Goal: Task Accomplishment & Management: Manage account settings

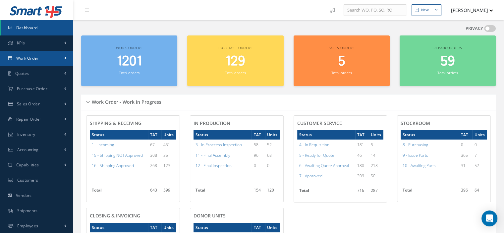
click at [38, 63] on link "Work Order" at bounding box center [36, 58] width 73 height 15
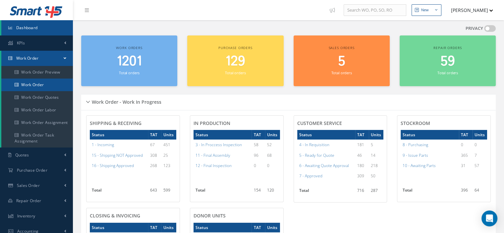
click at [42, 83] on link "Work Order" at bounding box center [37, 85] width 72 height 13
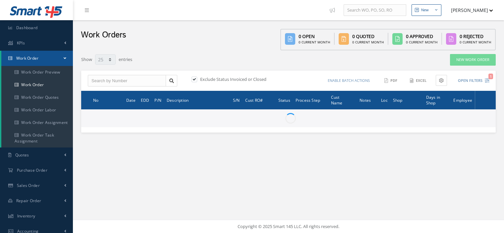
select select "25"
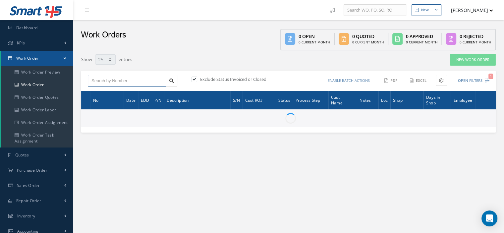
click at [111, 81] on input "text" at bounding box center [127, 81] width 78 height 12
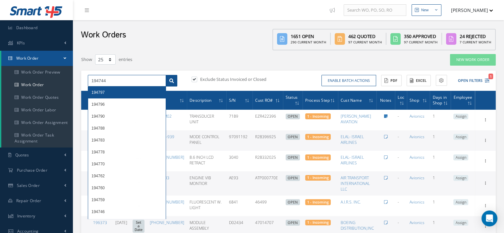
type input "194744"
click at [175, 83] on link at bounding box center [172, 81] width 12 height 12
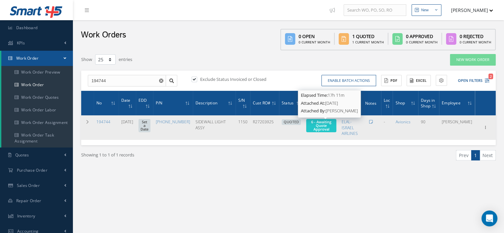
click at [329, 130] on span "6 - Awaiting Quote Approval" at bounding box center [321, 125] width 20 height 12
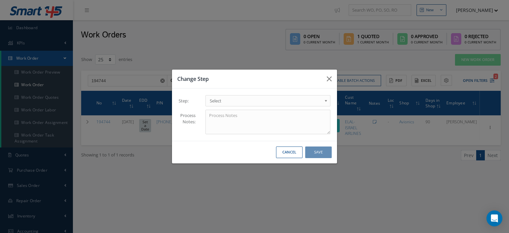
click at [326, 100] on b at bounding box center [327, 102] width 6 height 11
click at [311, 152] on button "Save" at bounding box center [318, 153] width 27 height 12
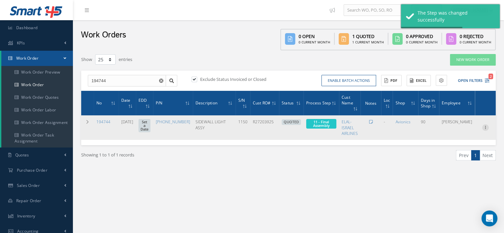
click at [485, 129] on icon at bounding box center [485, 126] width 7 height 5
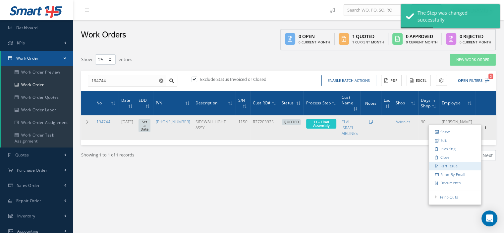
click at [448, 162] on link "Part Issue" at bounding box center [455, 166] width 52 height 9
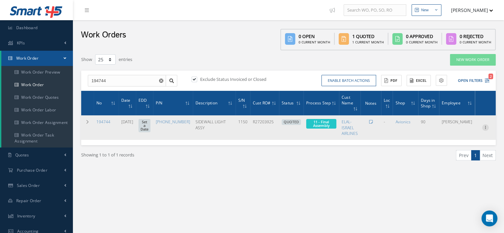
click at [487, 127] on icon at bounding box center [485, 126] width 7 height 5
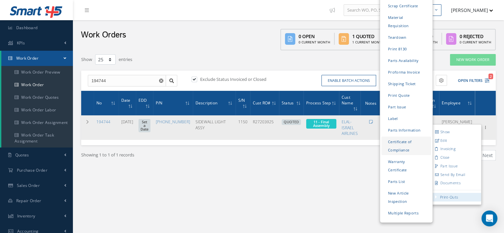
click at [401, 137] on link "Certificate of Compliance" at bounding box center [407, 146] width 50 height 19
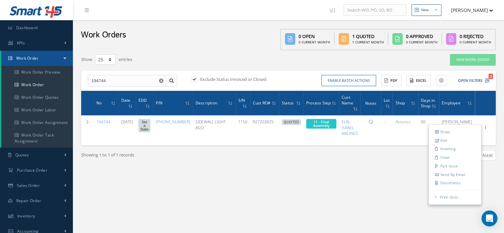
click at [340, 185] on div "Show 10 25 50 100 entries New Work Order 194744 194797 194796 194790 194788 194…" at bounding box center [288, 120] width 421 height 140
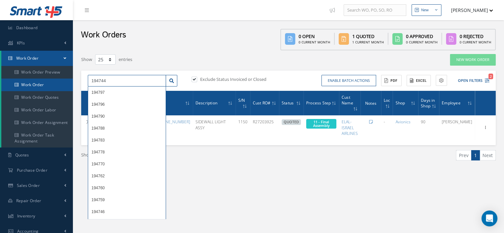
drag, startPoint x: 113, startPoint y: 80, endPoint x: 67, endPoint y: 78, distance: 45.8
click at [67, 78] on div "Smart 145 Dashboard KPIs Work Order Work Order Work Order Preview Work Order Wo…" at bounding box center [252, 173] width 504 height 346
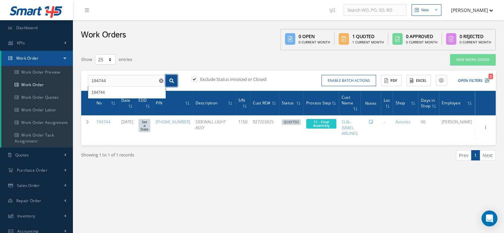
click at [174, 83] on link at bounding box center [172, 81] width 12 height 12
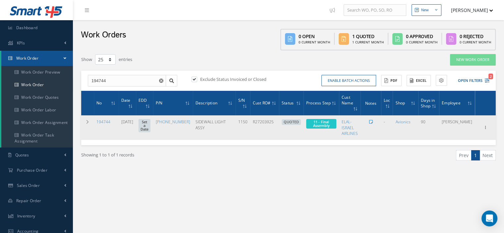
click at [373, 120] on icon at bounding box center [371, 122] width 4 height 4
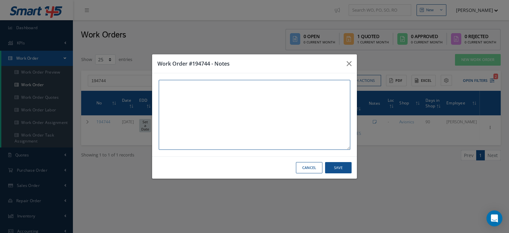
paste textarea "I already gave them to the technician"
type textarea "I already gave them to the technician"
click at [346, 168] on button "Save" at bounding box center [338, 168] width 27 height 12
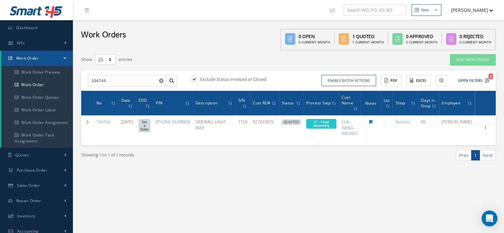
click at [64, 56] on span at bounding box center [65, 58] width 3 height 6
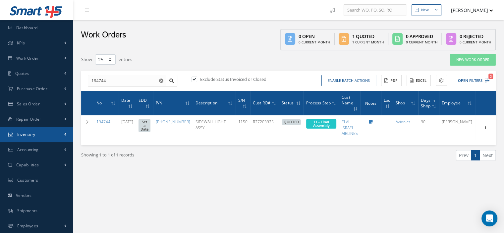
click at [44, 136] on link "Inventory" at bounding box center [36, 134] width 73 height 15
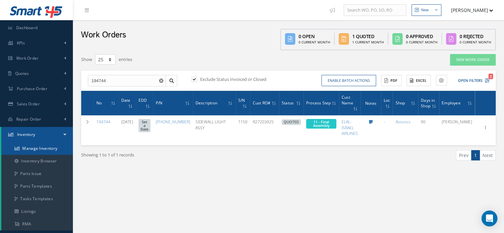
click at [43, 147] on link "Manage Inventory" at bounding box center [37, 148] width 72 height 13
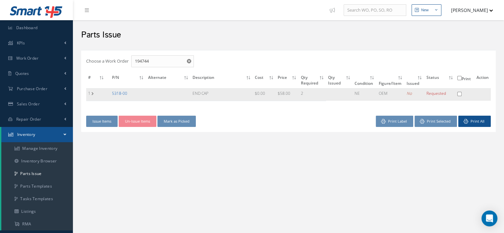
click at [114, 91] on link "5318-00" at bounding box center [119, 94] width 15 height 6
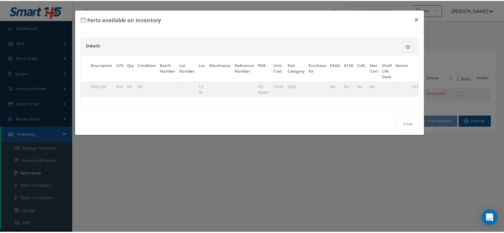
scroll to position [0, 40]
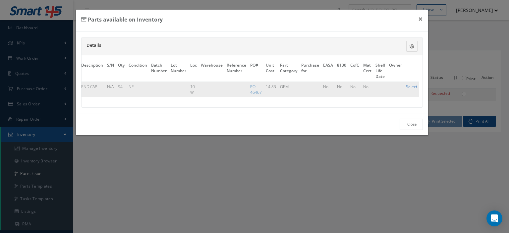
click at [410, 87] on link "Select" at bounding box center [411, 87] width 11 height 6
checkbox input "true"
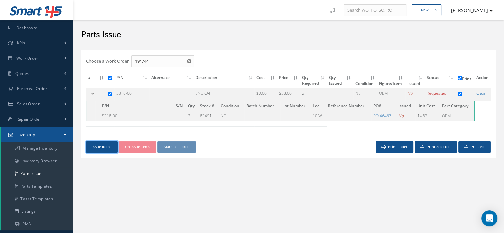
click at [101, 145] on button "Issue Items" at bounding box center [101, 147] width 31 height 12
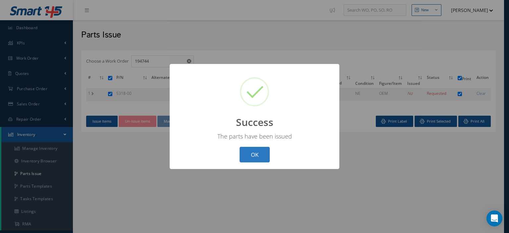
click at [258, 162] on button "OK" at bounding box center [255, 155] width 30 height 16
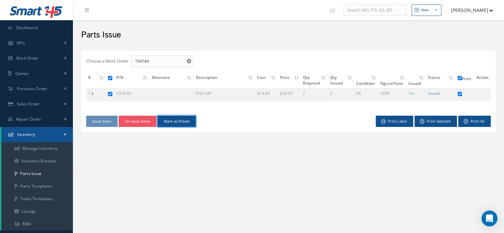
click at [187, 124] on button "Mark as Picked" at bounding box center [176, 122] width 38 height 12
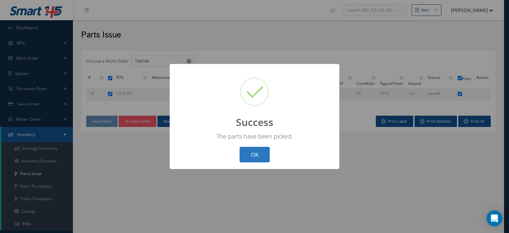
click at [262, 153] on button "OK" at bounding box center [255, 155] width 30 height 16
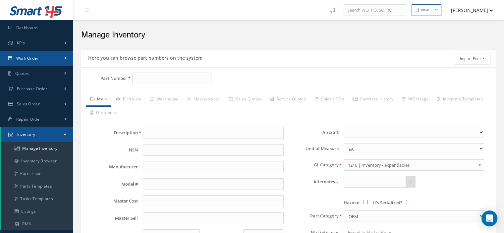
click at [49, 60] on link "Work Order" at bounding box center [36, 58] width 73 height 15
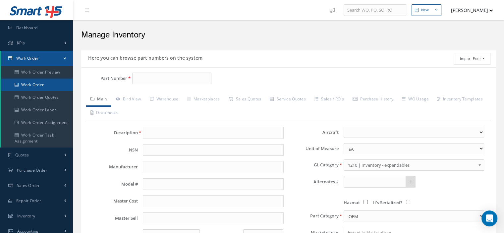
click at [42, 86] on link "Work Order" at bounding box center [37, 85] width 72 height 13
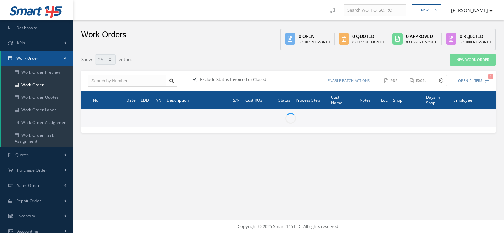
select select "25"
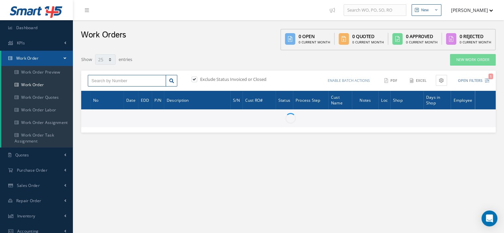
click at [99, 83] on input "text" at bounding box center [127, 81] width 78 height 12
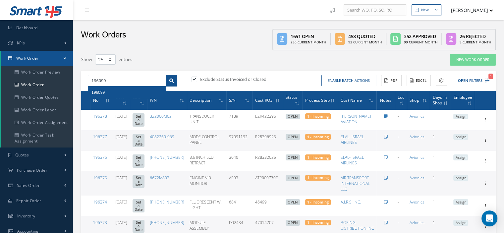
type input "196099"
click at [169, 80] on link at bounding box center [172, 81] width 12 height 12
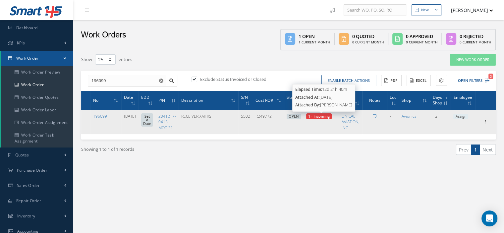
click at [321, 116] on span "1 - Incoming" at bounding box center [319, 116] width 22 height 5
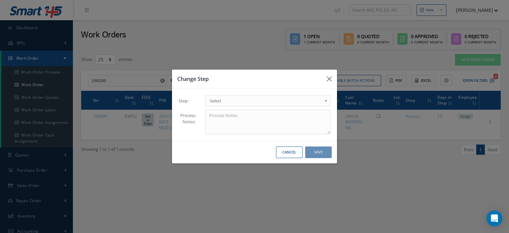
click at [316, 99] on span "Select" at bounding box center [266, 101] width 112 height 8
click at [317, 154] on button "Save" at bounding box center [318, 153] width 27 height 12
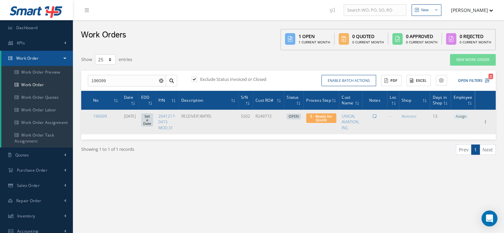
click at [462, 117] on span "Assign" at bounding box center [461, 117] width 15 height 6
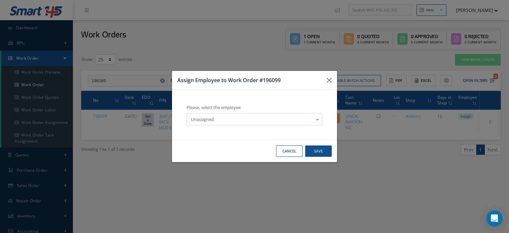
click at [317, 120] on div at bounding box center [317, 119] width 9 height 11
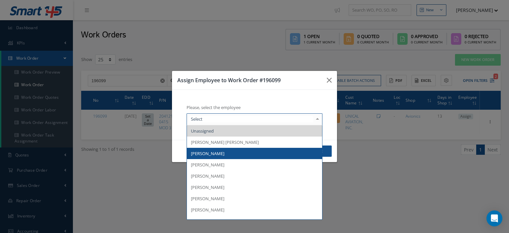
click at [223, 155] on span "Bernabe Cortazar" at bounding box center [207, 154] width 33 height 6
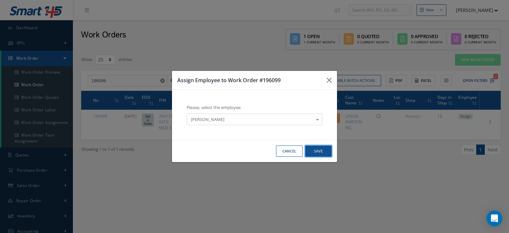
click at [315, 155] on button "Save" at bounding box center [318, 152] width 27 height 12
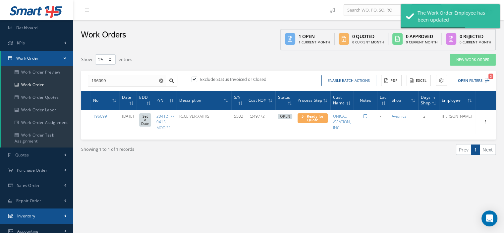
click at [29, 216] on span "Inventory" at bounding box center [26, 216] width 18 height 6
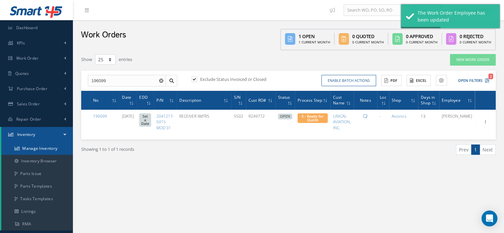
click at [33, 150] on link "Manage Inventory" at bounding box center [37, 148] width 72 height 13
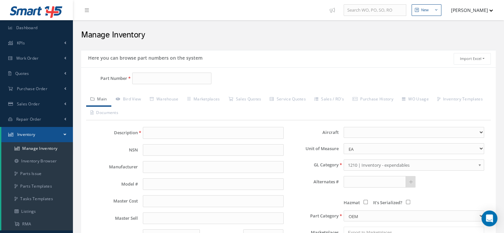
click at [155, 85] on div "Part Number" at bounding box center [150, 81] width 138 height 17
click at [151, 82] on input "Part Number" at bounding box center [171, 79] width 79 height 12
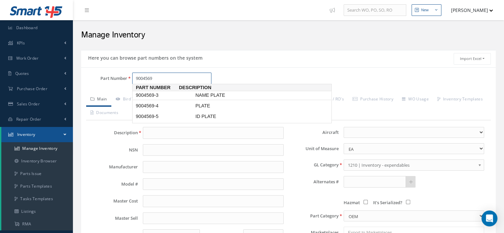
click at [155, 97] on span "9004569-3" at bounding box center [165, 95] width 60 height 7
type input "9004569-3"
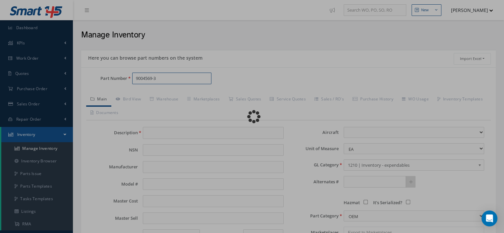
type input "NAME PLATE"
type input "HONEYWELL"
type input "195.00"
type input "0.00"
select select
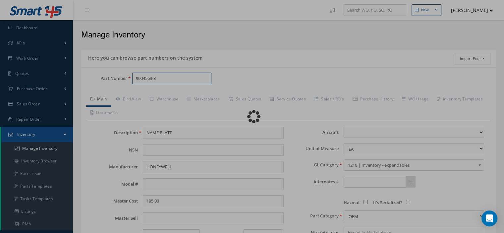
type textarea "P/N9000421-2 WE CAN'T USE THE PLATE IT ALREADY HAS A SERIAL A.I.R.S. ([PERSON_N…"
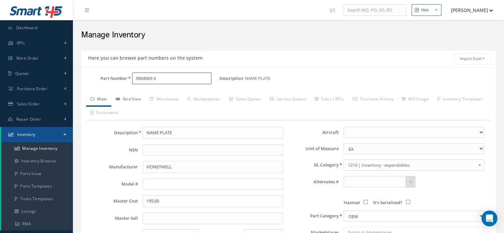
type input "9004569-3"
click at [136, 97] on link "Bird View" at bounding box center [128, 100] width 34 height 14
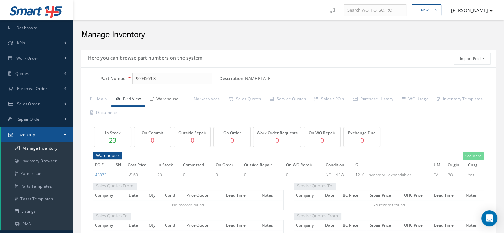
click at [164, 96] on link "Warehouse" at bounding box center [164, 100] width 37 height 14
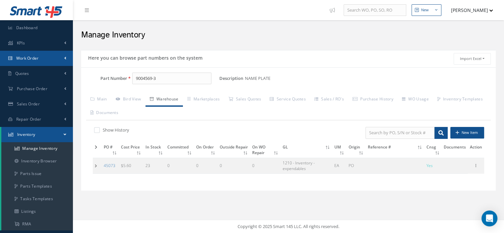
click at [44, 59] on link "Work Order" at bounding box center [36, 58] width 73 height 15
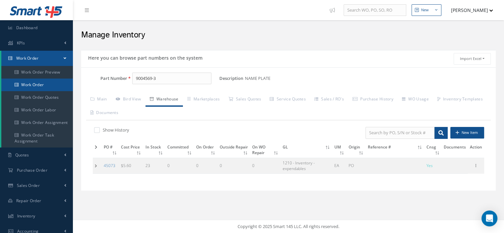
click at [40, 86] on link "Work Order" at bounding box center [37, 85] width 72 height 13
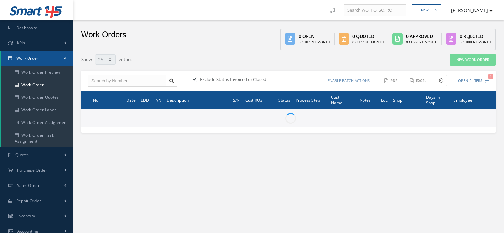
select select "25"
click at [94, 78] on input "text" at bounding box center [127, 81] width 78 height 12
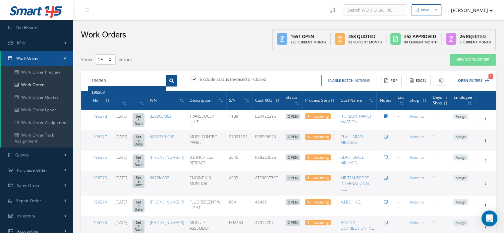
type input "196268"
click at [173, 84] on link at bounding box center [172, 81] width 12 height 12
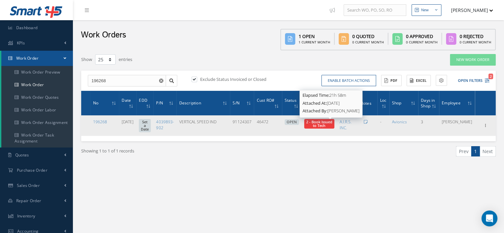
click at [327, 127] on span "2 - Book Issued to Tech" at bounding box center [319, 123] width 26 height 9
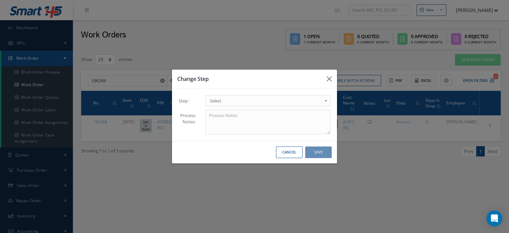
click at [323, 103] on link "Select" at bounding box center [268, 100] width 125 height 11
click at [311, 154] on button "Save" at bounding box center [318, 153] width 27 height 12
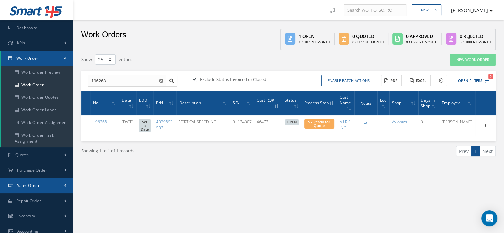
scroll to position [33, 0]
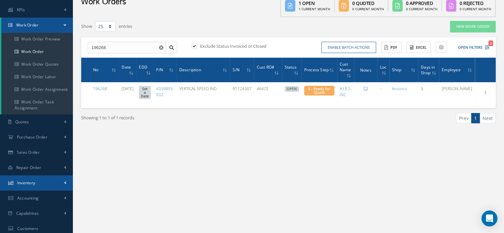
click at [34, 180] on span "Inventory" at bounding box center [26, 183] width 18 height 6
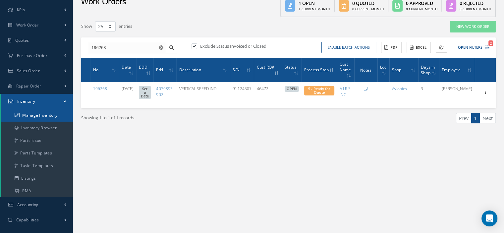
click at [52, 117] on link "Manage Inventory" at bounding box center [37, 115] width 72 height 13
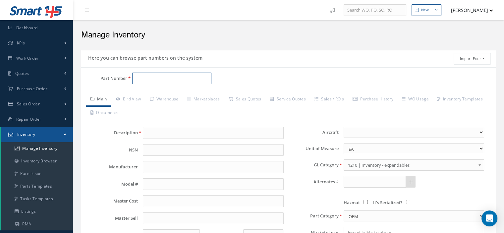
click at [137, 77] on input "Part Number" at bounding box center [171, 79] width 79 height 12
paste input "0871DL6"
type input "0871DL6"
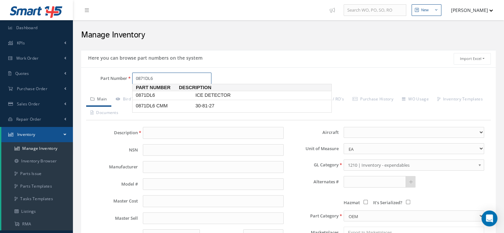
click at [142, 93] on span "0871DL6" at bounding box center [165, 95] width 60 height 7
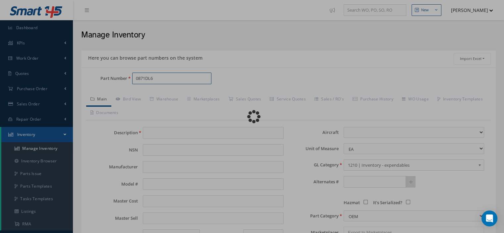
type input "ICE DETECTOR"
type input "[PERSON_NAME]"
type input "0.00"
select select
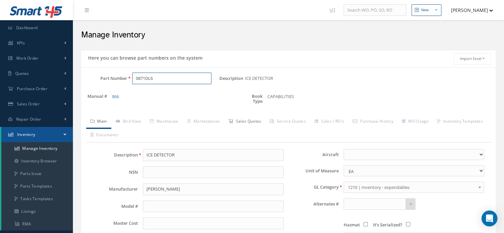
type input "0871DL6"
click at [243, 122] on link "Sales Quotes" at bounding box center [244, 122] width 41 height 14
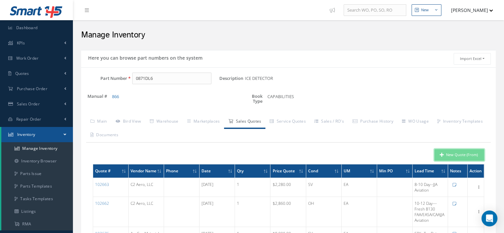
click at [450, 158] on button "New Quote (From)" at bounding box center [460, 155] width 50 height 12
type input "ICE DETECTOR"
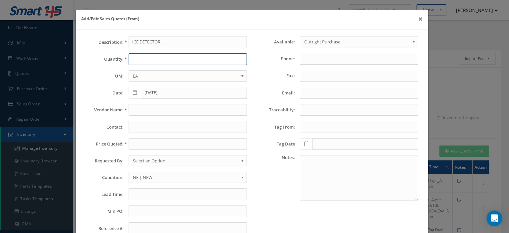
click at [157, 63] on input "text" at bounding box center [188, 59] width 118 height 12
type input "1"
click at [137, 144] on input "text" at bounding box center [188, 144] width 118 height 12
click at [135, 139] on input "text" at bounding box center [188, 144] width 118 height 12
paste input "6,950.00"
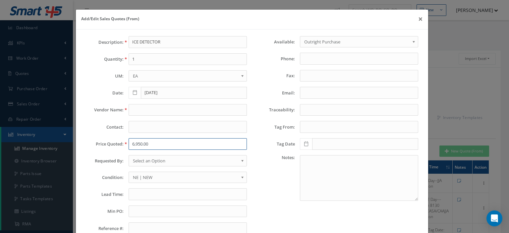
click at [137, 143] on input "6,950.00" at bounding box center [188, 144] width 118 height 12
click at [135, 143] on input "6,950.00" at bounding box center [188, 144] width 118 height 12
type input "6950.00"
click at [142, 158] on span "Select an Option" at bounding box center [185, 161] width 105 height 8
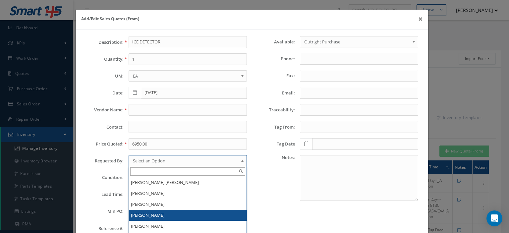
click at [147, 213] on li "[PERSON_NAME]" at bounding box center [188, 215] width 118 height 11
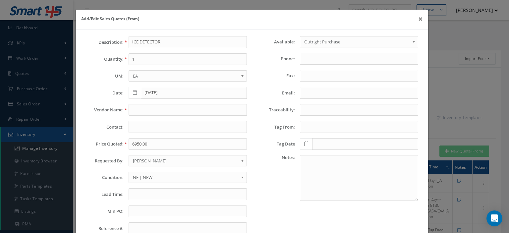
click at [133, 177] on span "NE | NEW" at bounding box center [185, 177] width 105 height 8
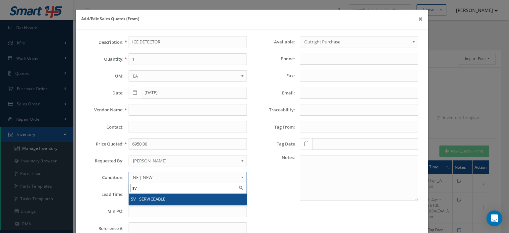
type input "sv"
click at [138, 194] on li "SV | SERVICEABLE" at bounding box center [188, 199] width 118 height 11
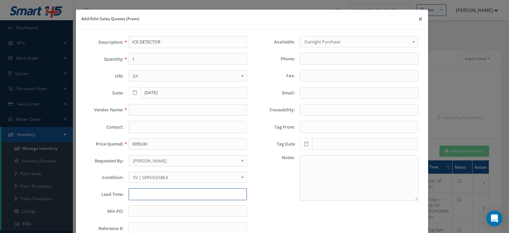
click at [143, 191] on input "text" at bounding box center [188, 194] width 118 height 12
type input "STK"
click at [136, 111] on input "text" at bounding box center [188, 110] width 118 height 12
paste input "MTI AVIATION, INC"
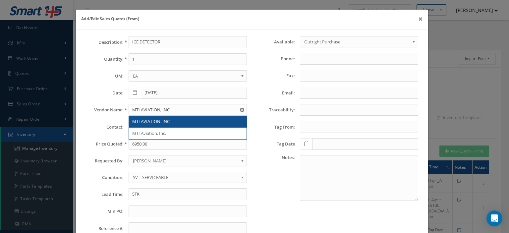
click at [161, 118] on span "MTI AVIATION, INC" at bounding box center [150, 121] width 37 height 6
type input "MTI AVIATION, INC"
type input "980-253-3534"
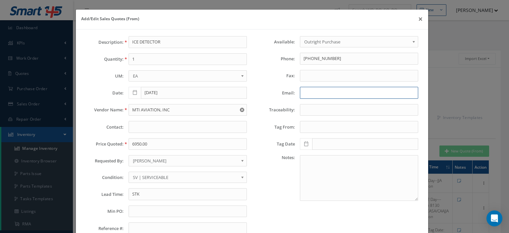
click at [313, 94] on input "Email:" at bounding box center [359, 93] width 118 height 12
paste input "anthony@mtiaviation.com"
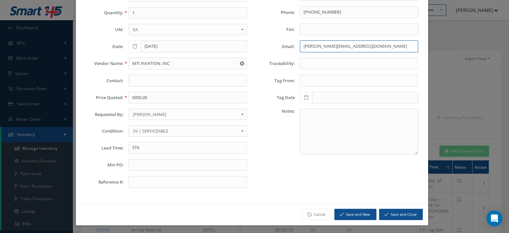
type input "anthony@mtiaviation.com"
click at [386, 210] on button "Save and Close" at bounding box center [401, 215] width 44 height 12
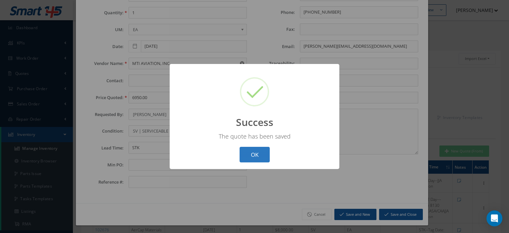
click at [251, 155] on button "OK" at bounding box center [255, 155] width 30 height 16
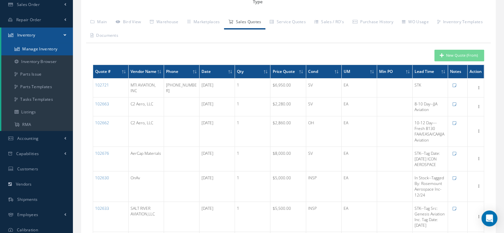
scroll to position [0, 0]
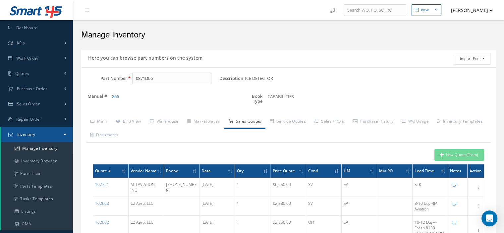
click at [66, 134] on span at bounding box center [65, 135] width 3 height 6
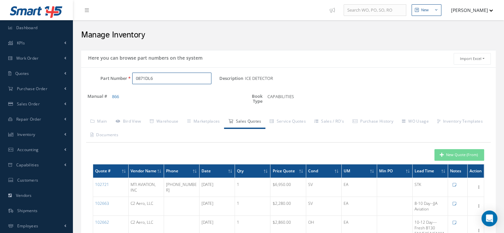
drag, startPoint x: 165, startPoint y: 77, endPoint x: 113, endPoint y: 86, distance: 52.5
click at [113, 86] on div "Part Number 0871DL6" at bounding box center [150, 81] width 138 height 17
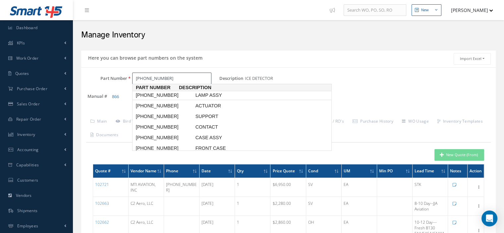
click at [157, 97] on span "[PHONE_NUMBER]" at bounding box center [165, 95] width 60 height 7
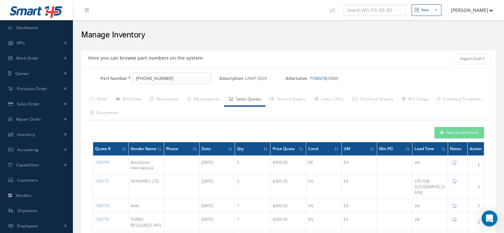
click at [315, 79] on link "715AS15" at bounding box center [318, 78] width 17 height 6
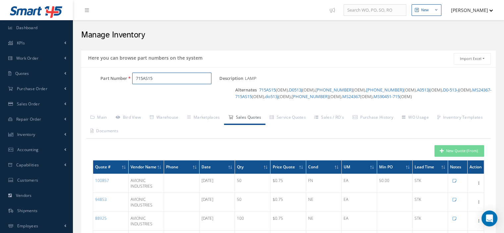
drag, startPoint x: 153, startPoint y: 73, endPoint x: 117, endPoint y: 83, distance: 38.0
click at [117, 83] on div "Part Number 715AS15" at bounding box center [150, 79] width 138 height 12
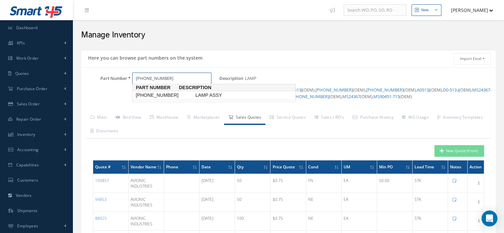
click at [174, 97] on span "54882-054-2" at bounding box center [165, 95] width 60 height 7
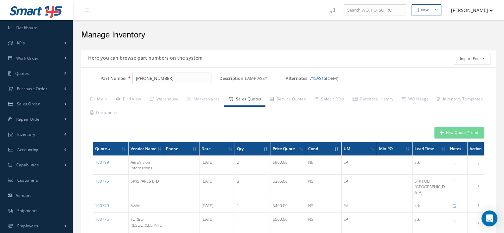
click at [317, 77] on link "715AS15" at bounding box center [318, 78] width 17 height 6
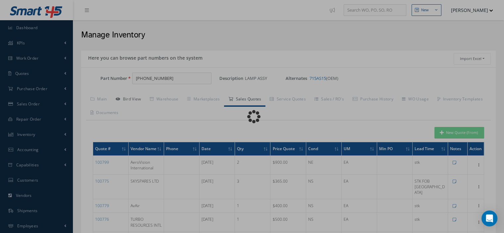
type input "715AS15"
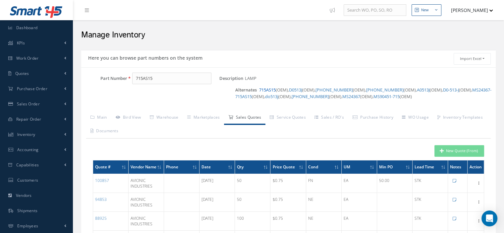
click at [266, 90] on link "715AS15" at bounding box center [267, 90] width 17 height 6
click at [139, 119] on link "Bird View" at bounding box center [128, 118] width 34 height 14
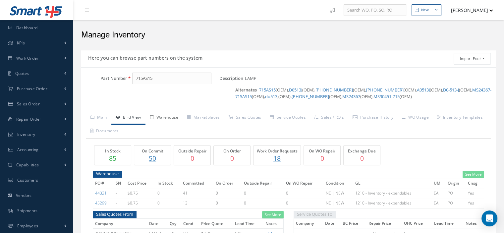
click at [171, 119] on link "Warehouse" at bounding box center [164, 118] width 37 height 14
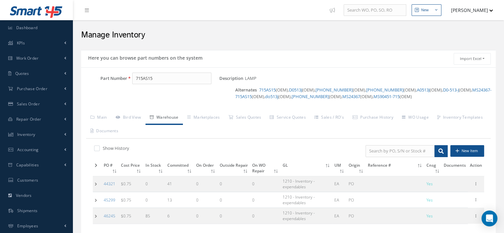
click at [98, 212] on td at bounding box center [97, 216] width 9 height 16
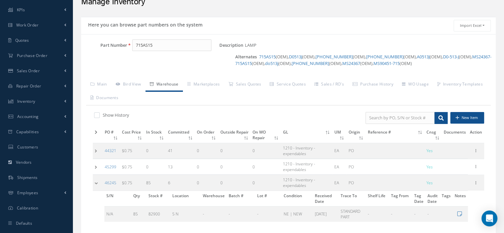
scroll to position [65, 0]
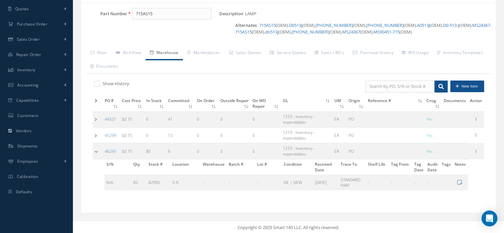
drag, startPoint x: 161, startPoint y: 6, endPoint x: 141, endPoint y: 10, distance: 20.4
click at [134, 9] on div "Part Number 715AS15 Description LAMP Alternates 715AS15 (OEM), D0513J (OEM), 31…" at bounding box center [288, 108] width 415 height 210
drag, startPoint x: 154, startPoint y: 13, endPoint x: 136, endPoint y: 12, distance: 17.6
click at [136, 12] on input "715AS15" at bounding box center [171, 14] width 79 height 12
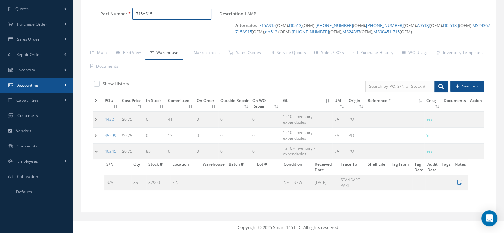
scroll to position [0, 0]
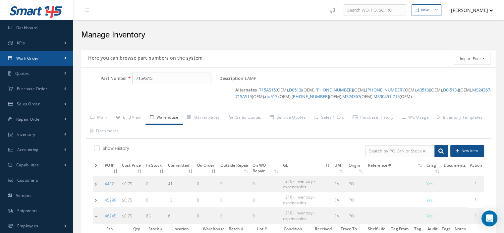
click at [27, 62] on link "Work Order" at bounding box center [36, 58] width 73 height 15
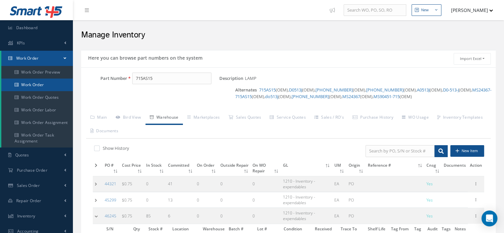
click at [30, 83] on link "Work Order" at bounding box center [37, 85] width 72 height 13
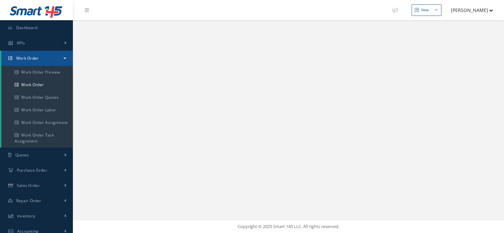
select select "25"
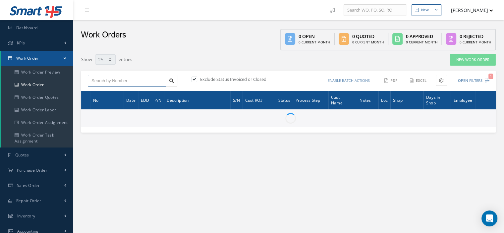
click at [105, 84] on input "text" at bounding box center [127, 81] width 78 height 12
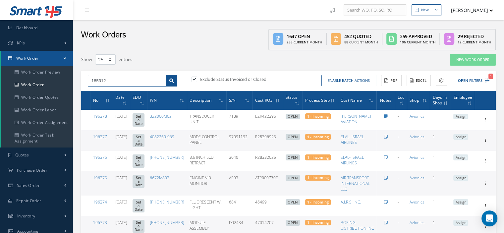
type input "185312"
click at [169, 81] on link at bounding box center [172, 81] width 12 height 12
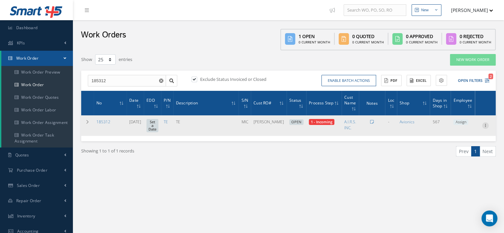
click at [486, 124] on icon at bounding box center [485, 124] width 7 height 5
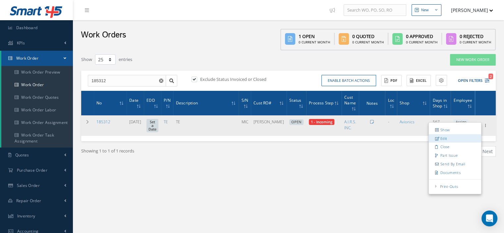
click at [449, 141] on link "Edit" at bounding box center [455, 138] width 52 height 9
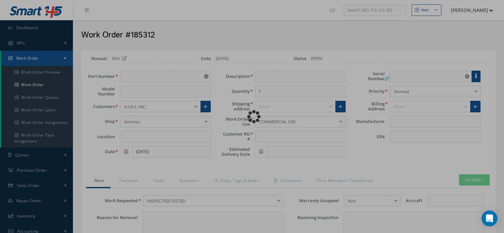
type input "TE"
type input "[DATE]"
type input "TE"
type input "[PERSON_NAME]"
type input "MIC"
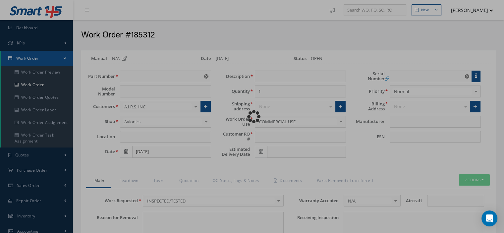
type textarea "NONE"
type input "NONE"
type textarea "NONE"
type input "NONE"
type input "N/A"
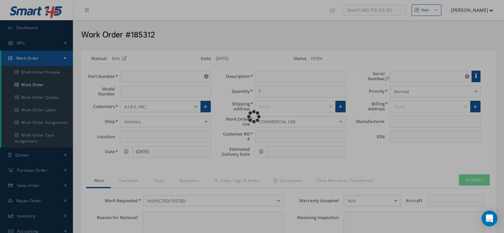
checkbox input "true"
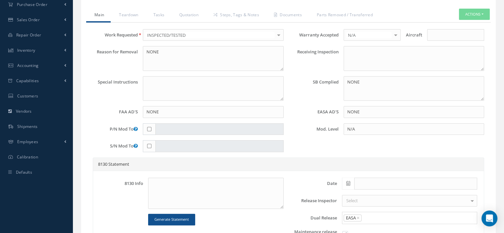
scroll to position [66, 0]
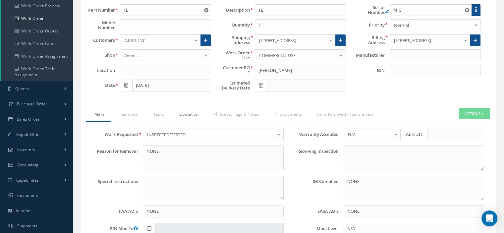
click at [190, 112] on link "Quotation" at bounding box center [188, 115] width 34 height 14
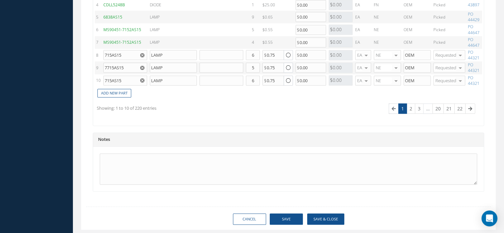
scroll to position [617, 0]
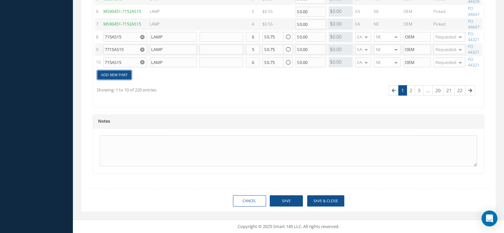
click at [118, 72] on link "Add New Part" at bounding box center [114, 75] width 34 height 9
type input "0"
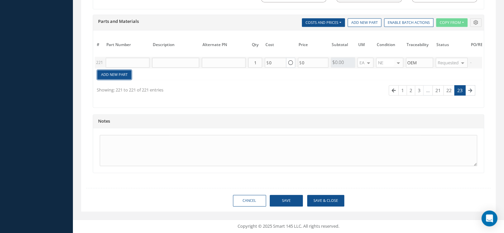
scroll to position [505, 0]
click at [122, 60] on input "text" at bounding box center [128, 63] width 44 height 10
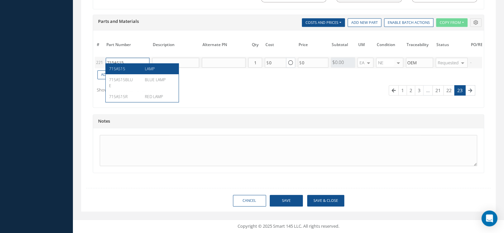
type input "715AS15"
click at [122, 67] on span "715AS15" at bounding box center [117, 69] width 16 height 6
type input "LAMP"
type input "0.75"
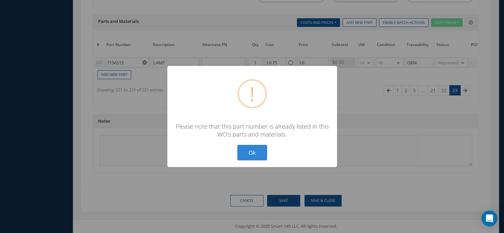
scroll to position [498, 0]
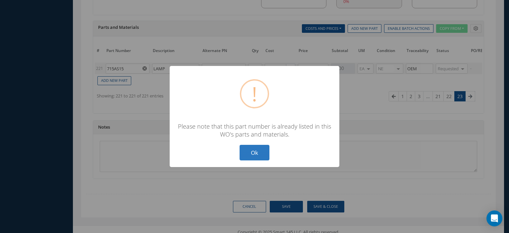
click at [262, 156] on button "Ok" at bounding box center [255, 153] width 30 height 16
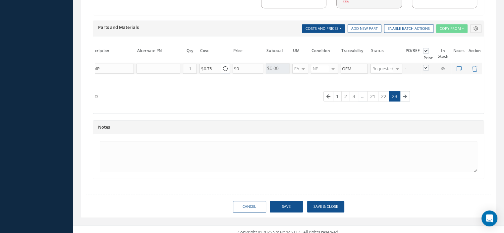
scroll to position [0, 0]
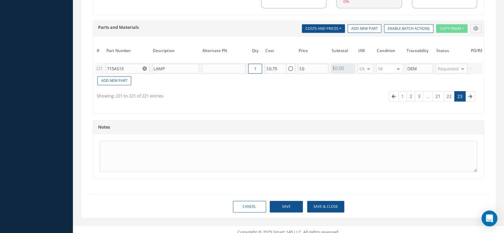
drag, startPoint x: 256, startPoint y: 65, endPoint x: 253, endPoint y: 64, distance: 3.5
click at [253, 64] on input "1" at bounding box center [255, 69] width 14 height 10
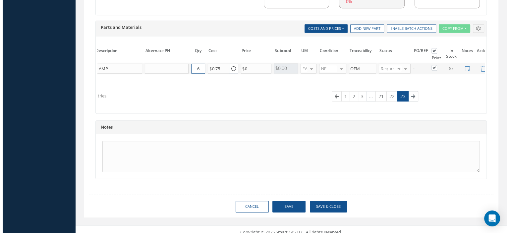
scroll to position [0, 64]
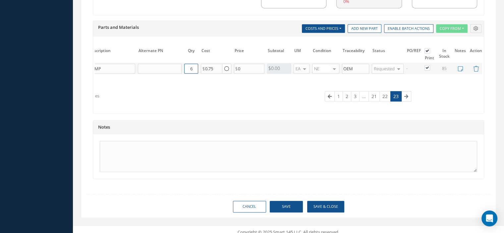
type input "6"
drag, startPoint x: 275, startPoint y: 206, endPoint x: 268, endPoint y: 156, distance: 50.9
click at [275, 206] on button "Save" at bounding box center [286, 207] width 33 height 12
type input "0.00"
checkbox input "true"
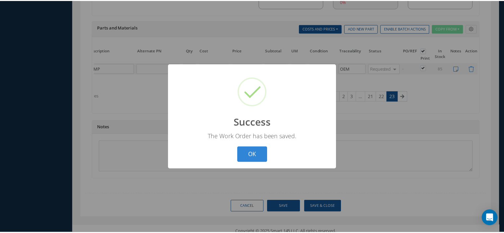
scroll to position [0, 60]
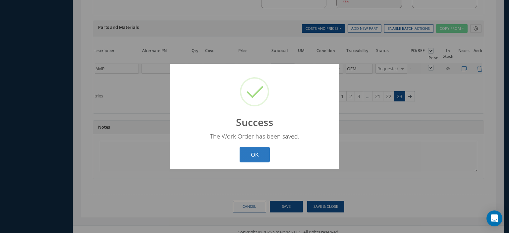
click at [248, 152] on button "OK" at bounding box center [255, 155] width 30 height 16
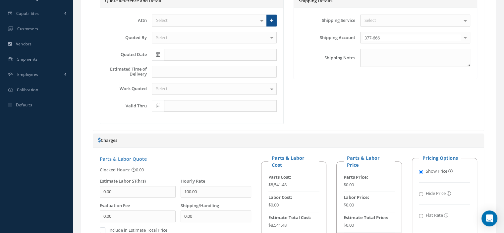
scroll to position [1, 0]
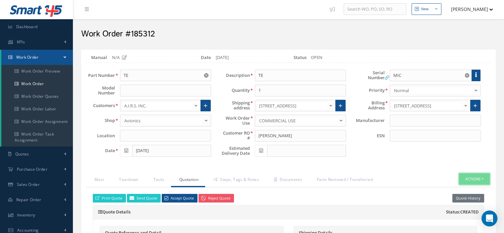
click at [484, 176] on button "Actions" at bounding box center [474, 179] width 31 height 12
click at [464, 136] on link "Part Issue" at bounding box center [464, 135] width 53 height 9
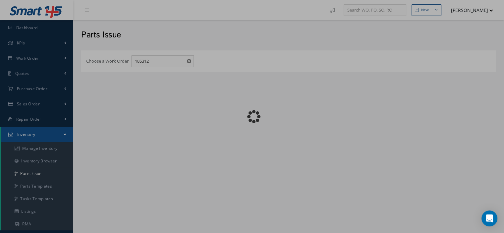
checkbox input "false"
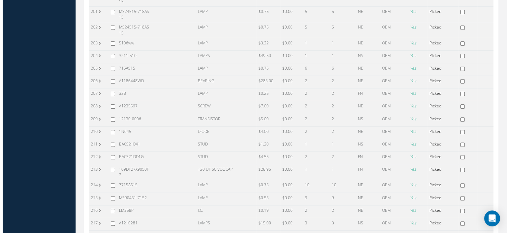
scroll to position [2772, 0]
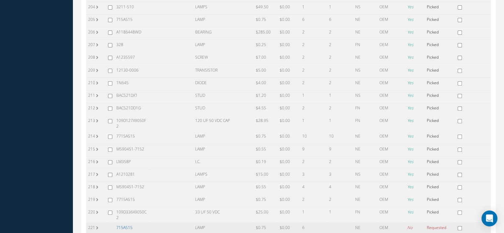
click at [128, 225] on link "715AS15" at bounding box center [124, 228] width 16 height 6
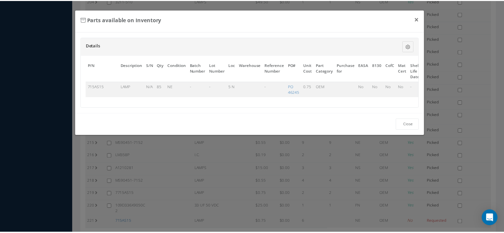
scroll to position [0, 39]
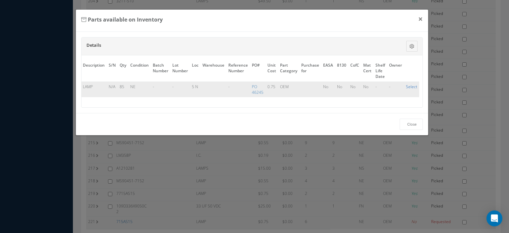
click at [406, 86] on link "Select" at bounding box center [411, 87] width 11 height 6
checkbox input "true"
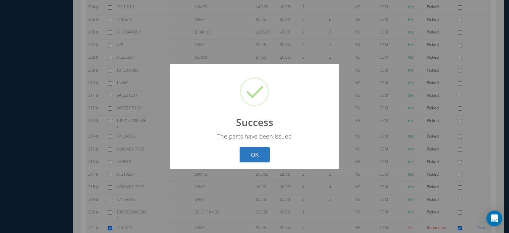
click at [247, 154] on button "OK" at bounding box center [255, 155] width 30 height 16
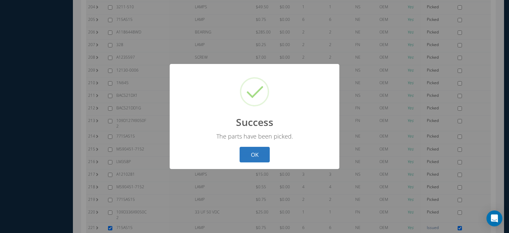
click at [255, 151] on button "OK" at bounding box center [255, 155] width 30 height 16
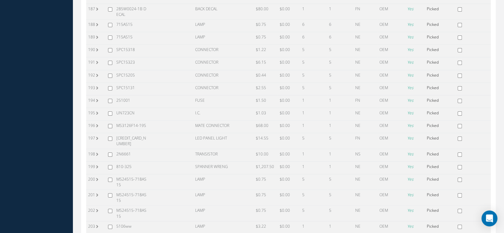
scroll to position [2175, 0]
